Goal: Check status: Check status

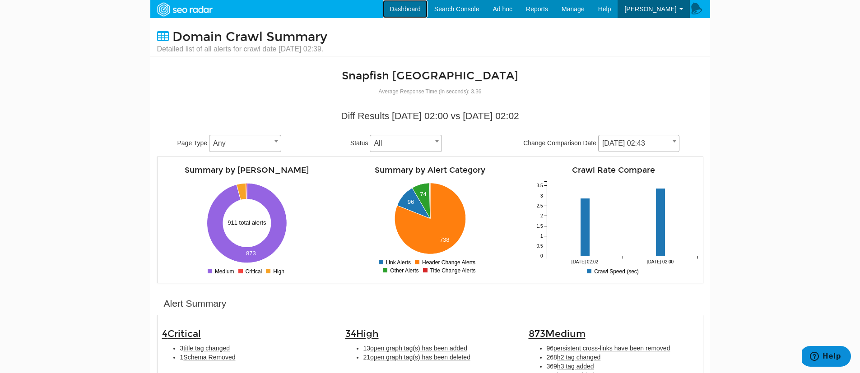
click at [422, 10] on link "Dashboard" at bounding box center [405, 9] width 45 height 18
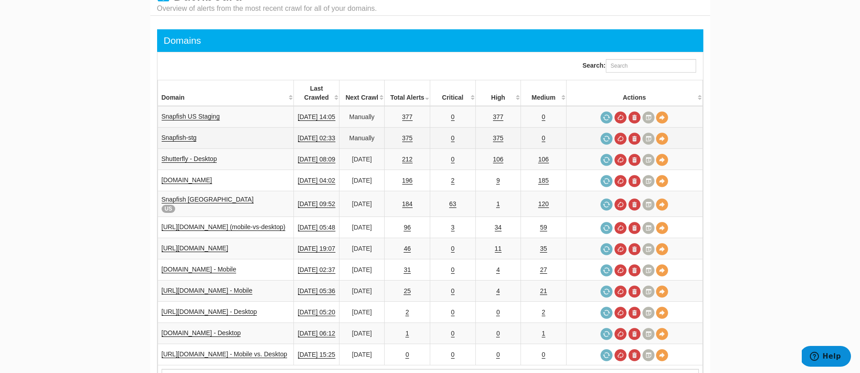
scroll to position [42, 0]
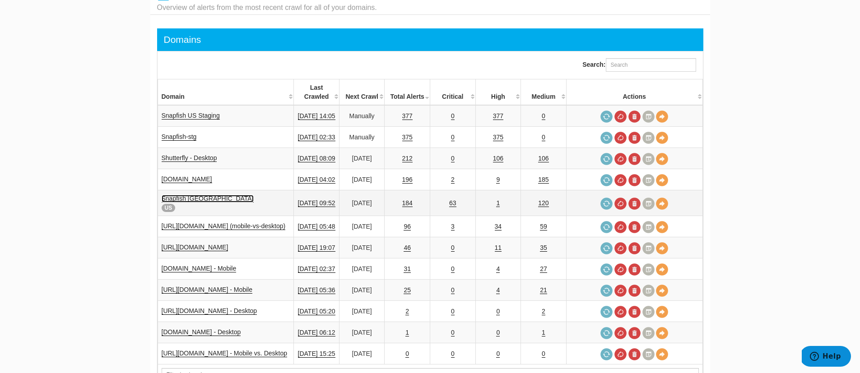
click at [175, 195] on link "Snapfish [GEOGRAPHIC_DATA]" at bounding box center [208, 199] width 92 height 8
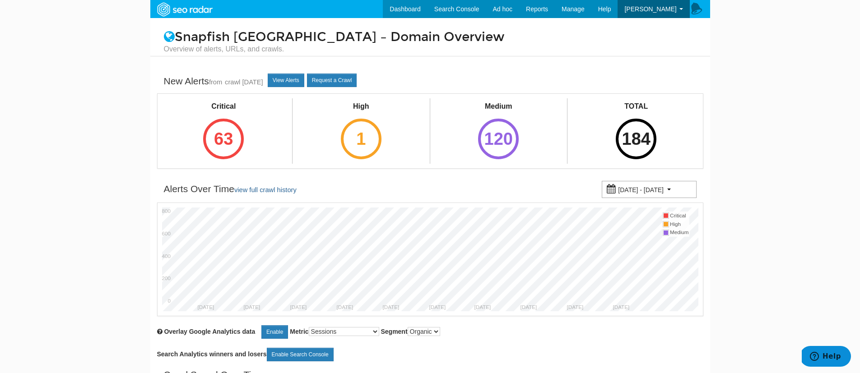
click at [261, 144] on div "Critical 63" at bounding box center [224, 130] width 138 height 65
click at [214, 144] on div "63" at bounding box center [223, 139] width 41 height 41
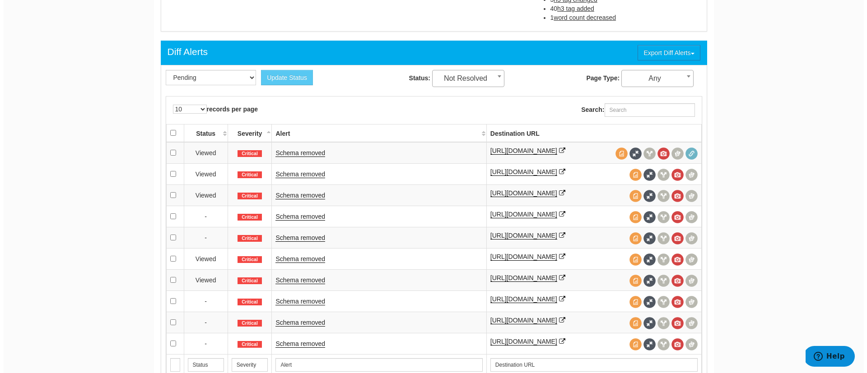
scroll to position [372, 0]
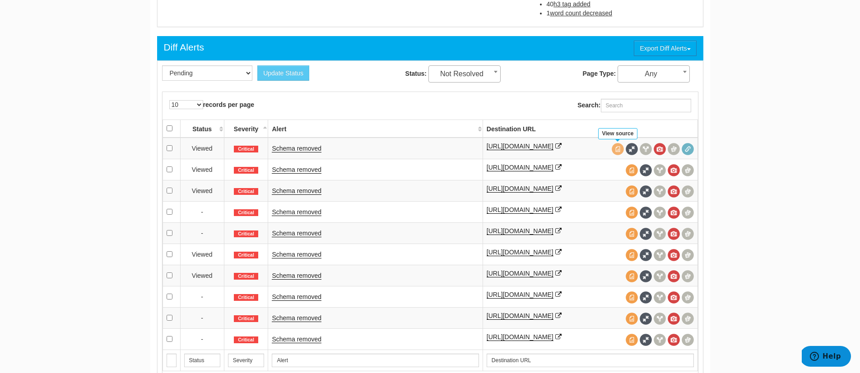
click at [618, 149] on span at bounding box center [618, 149] width 12 height 12
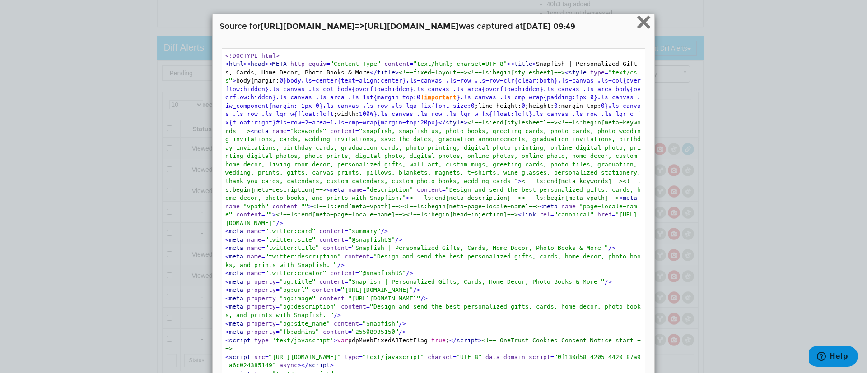
click at [636, 26] on span "×" at bounding box center [644, 22] width 16 height 30
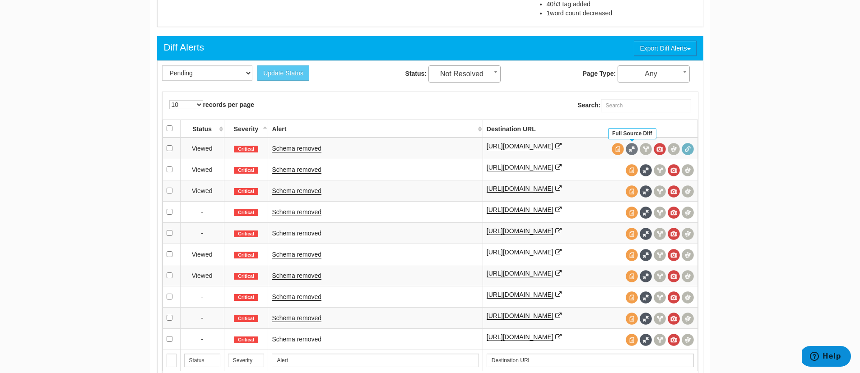
click at [634, 148] on span at bounding box center [632, 149] width 12 height 12
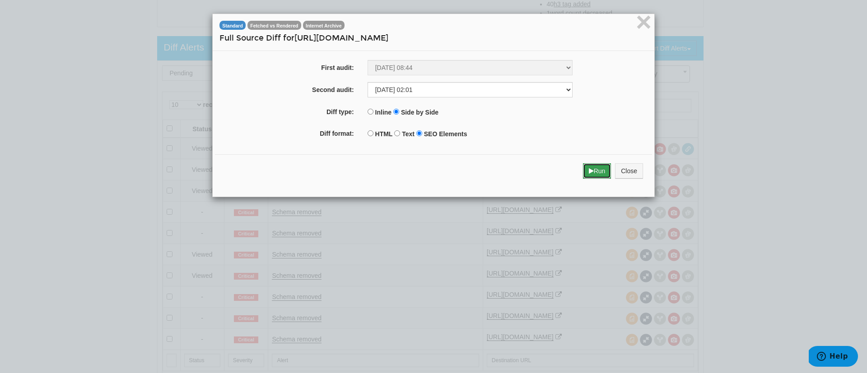
click at [589, 171] on icon "submit" at bounding box center [591, 171] width 5 height 6
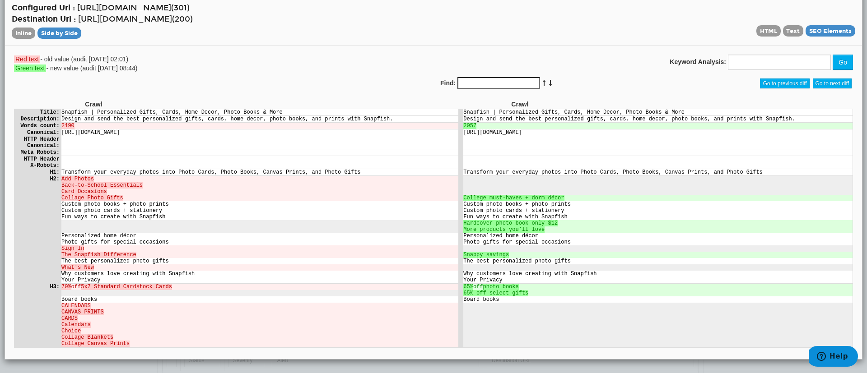
scroll to position [0, 0]
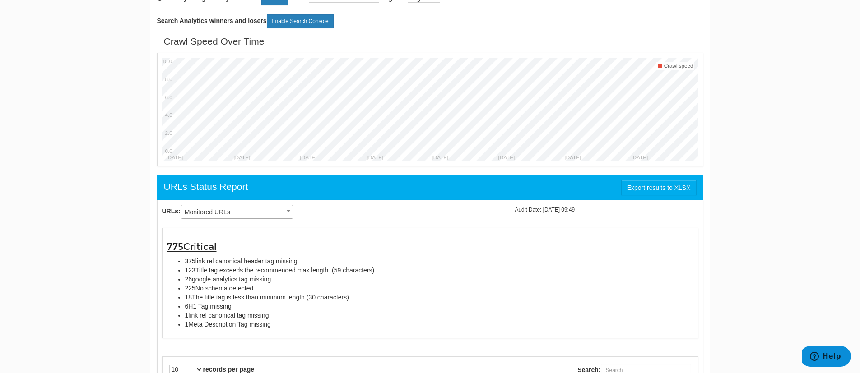
scroll to position [335, 0]
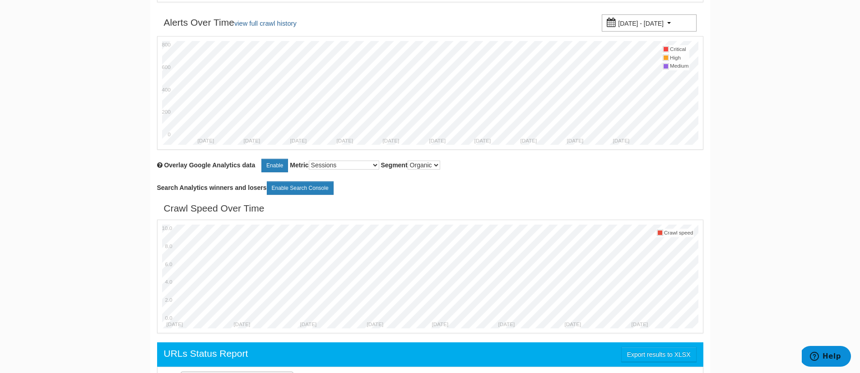
click at [57, 207] on html "Dashboard Search Console Keyword Winners and Losers Page Winners and Losers Arc…" at bounding box center [430, 19] width 860 height 373
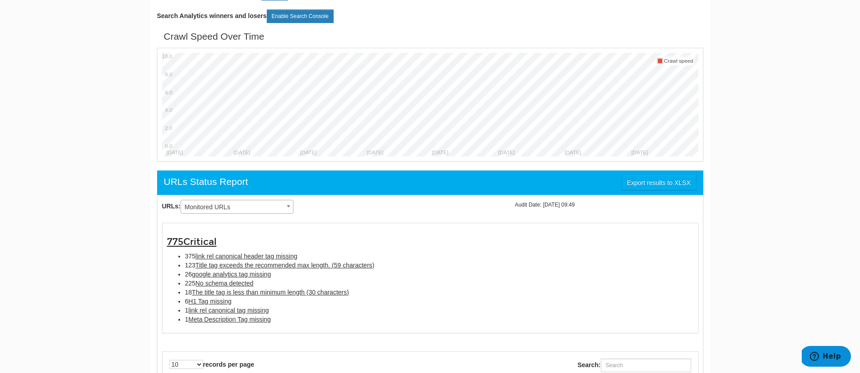
scroll to position [121, 0]
